Goal: Information Seeking & Learning: Learn about a topic

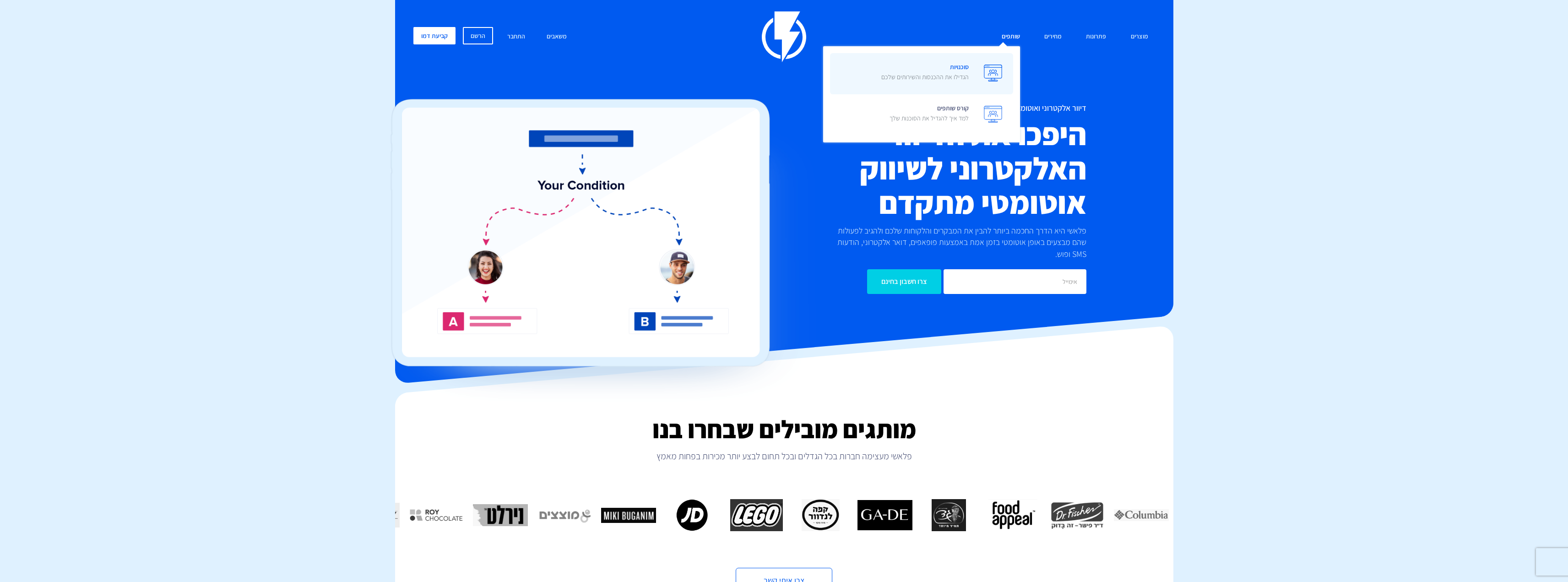
click at [962, 75] on p "הגדילו את ההכנסות והשירותים שלכם" at bounding box center [925, 77] width 88 height 9
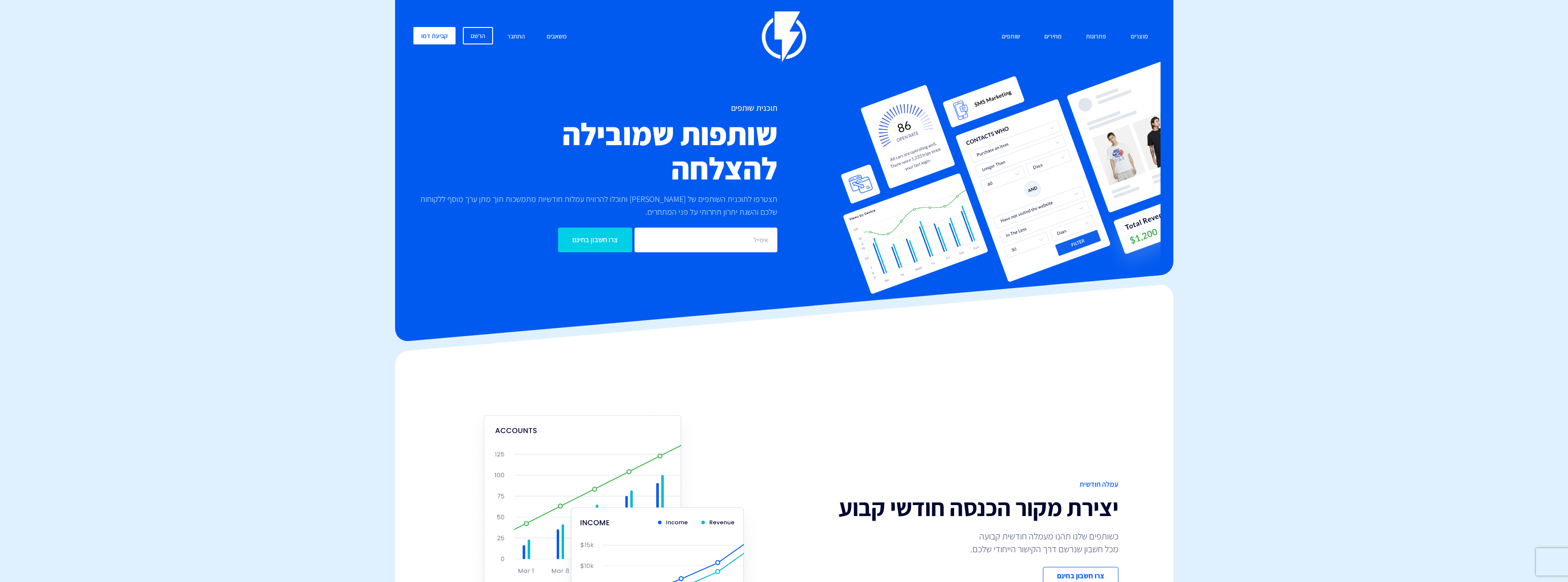
drag, startPoint x: 0, startPoint y: 0, endPoint x: 917, endPoint y: 128, distance: 925.9
click at [917, 128] on img at bounding box center [1000, 178] width 320 height 233
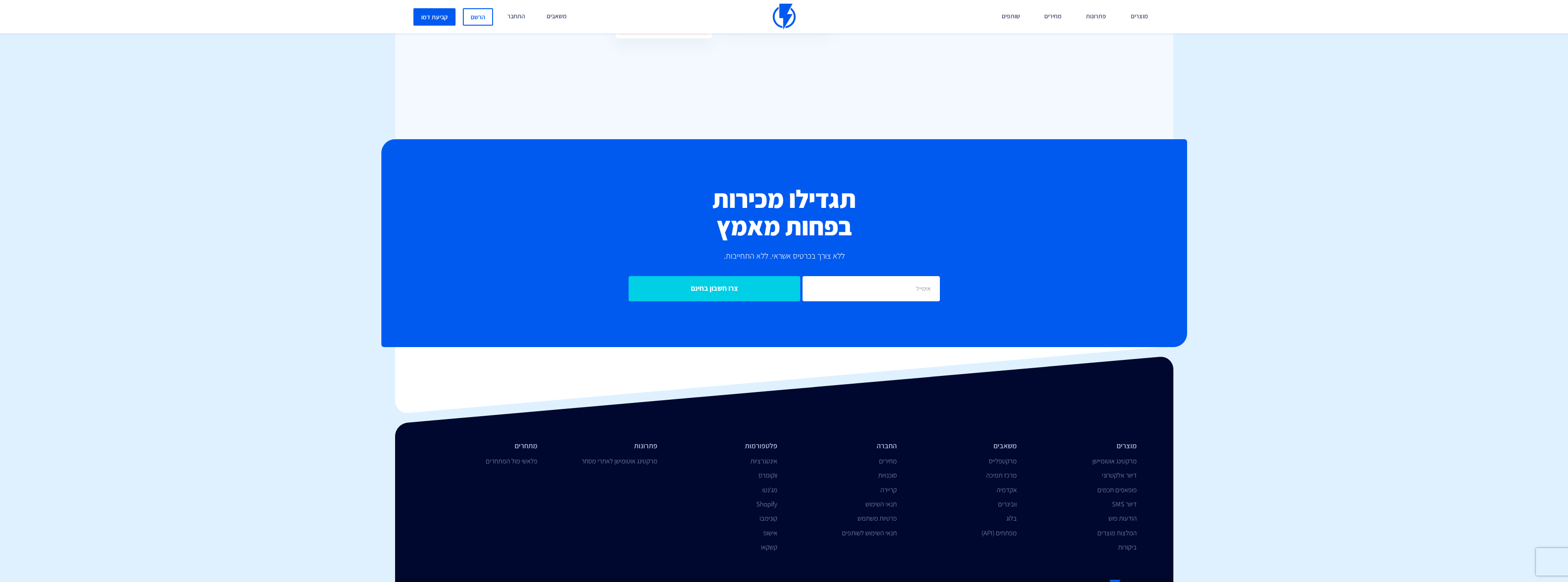
scroll to position [2891, 0]
